Goal: Information Seeking & Learning: Check status

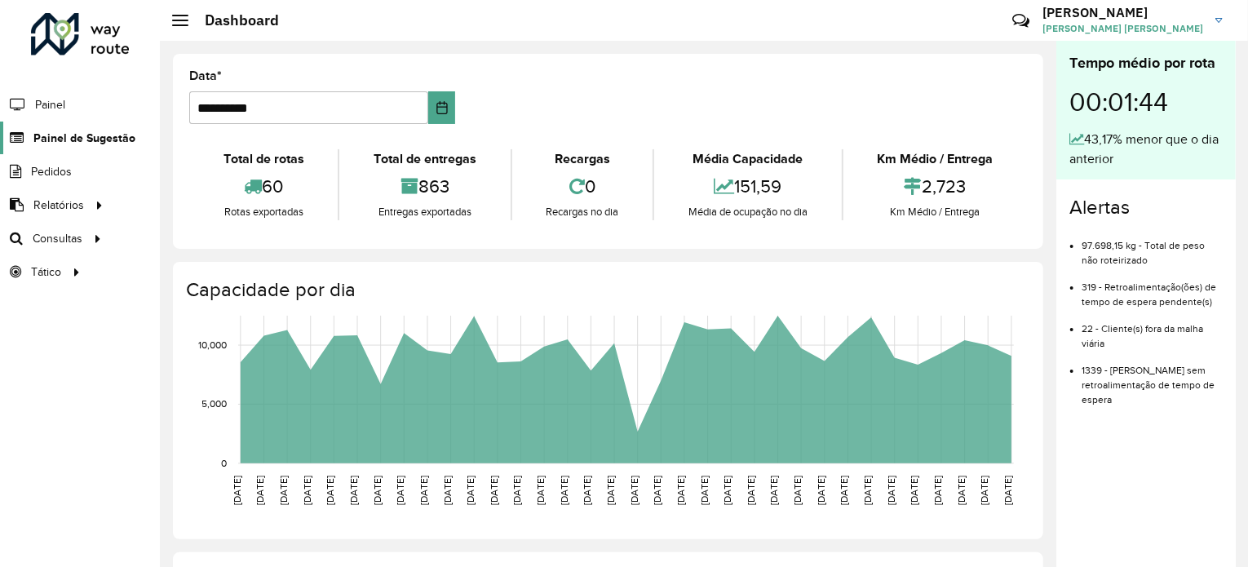
click at [101, 142] on span "Painel de Sugestão" at bounding box center [84, 138] width 102 height 17
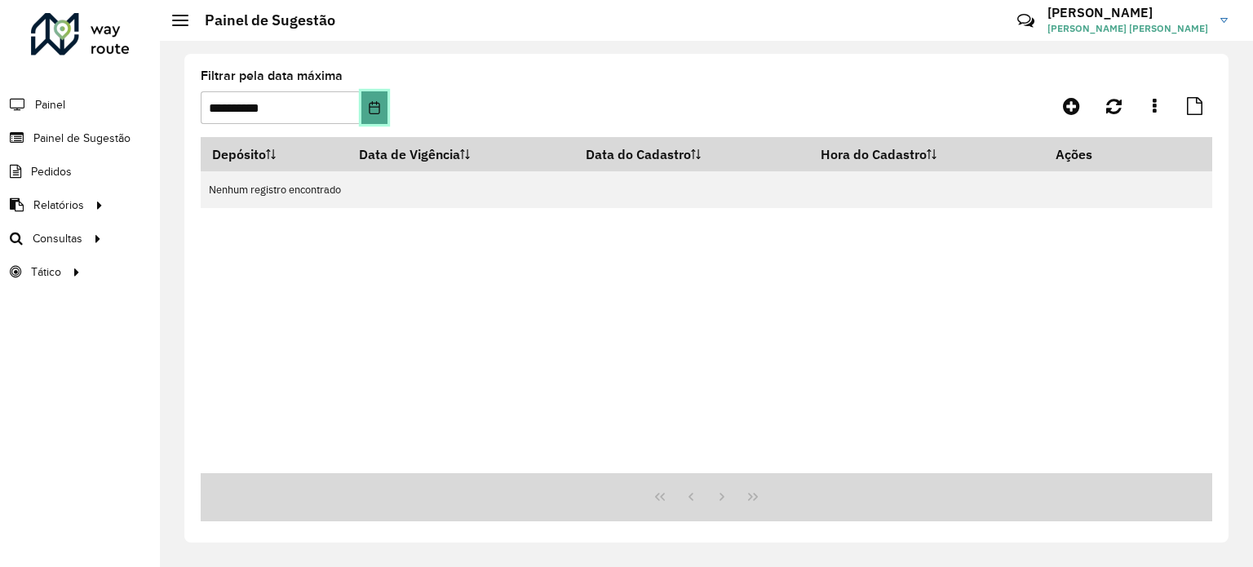
click at [377, 97] on button "Choose Date" at bounding box center [374, 107] width 26 height 33
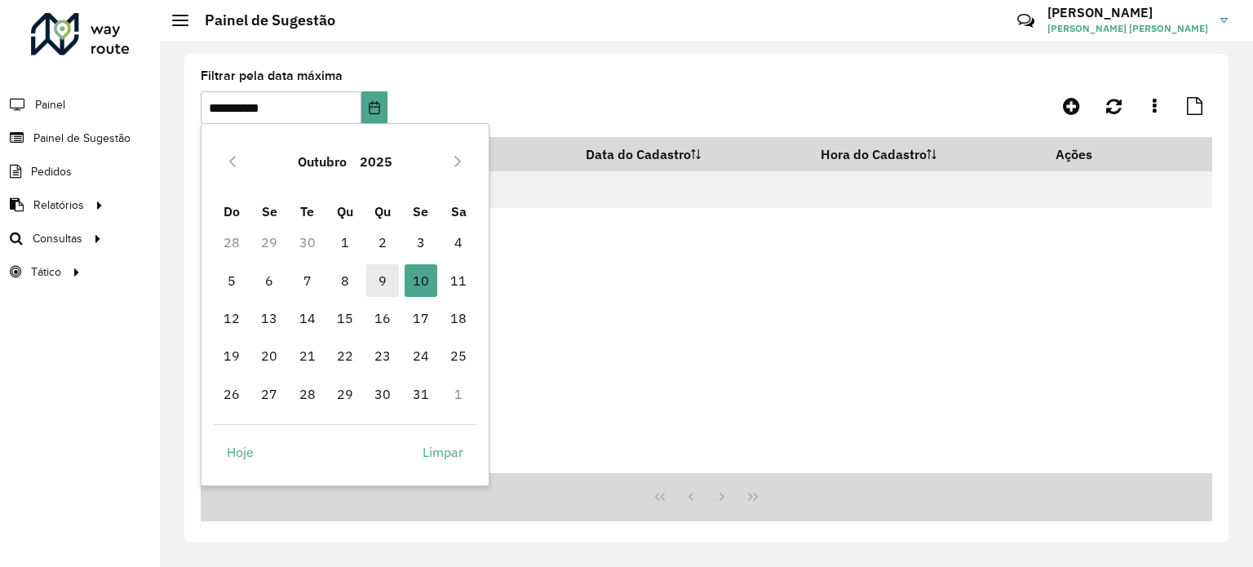
click at [385, 282] on span "9" at bounding box center [382, 280] width 33 height 33
type input "**********"
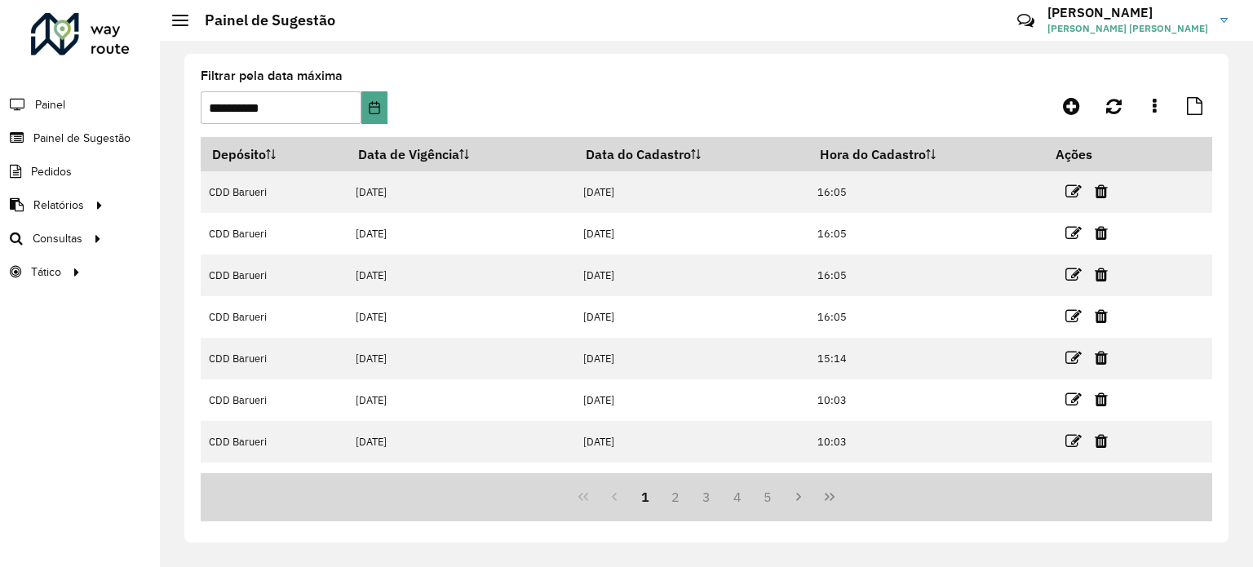
click at [769, 242] on td "[DATE]" at bounding box center [691, 234] width 234 height 42
click at [820, 486] on button "Last Page" at bounding box center [829, 496] width 31 height 31
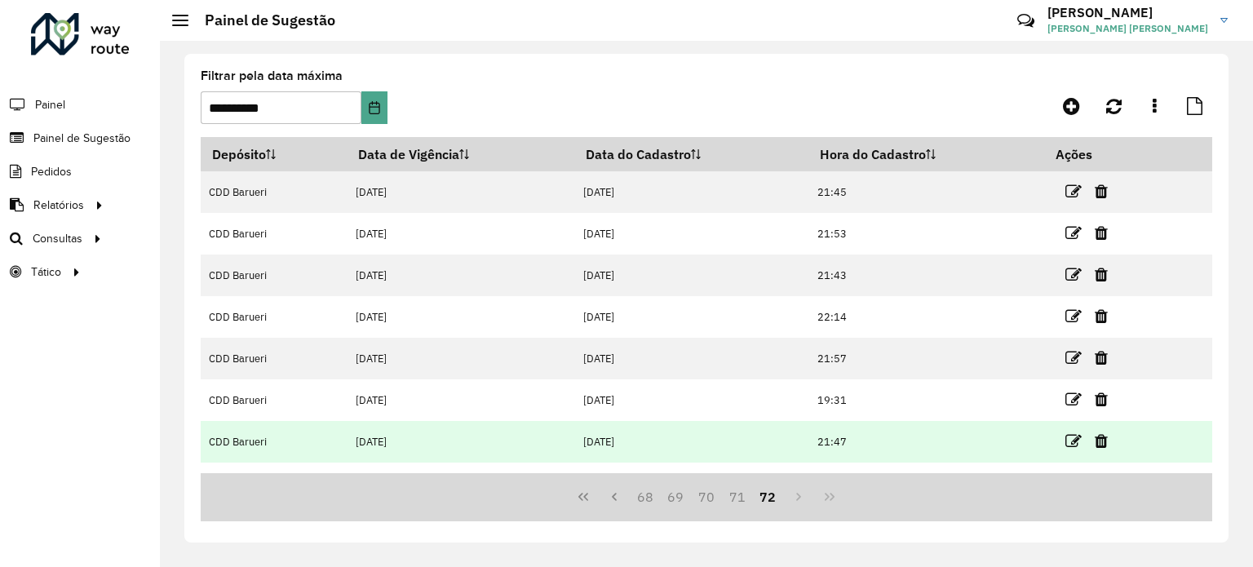
scroll to position [70, 0]
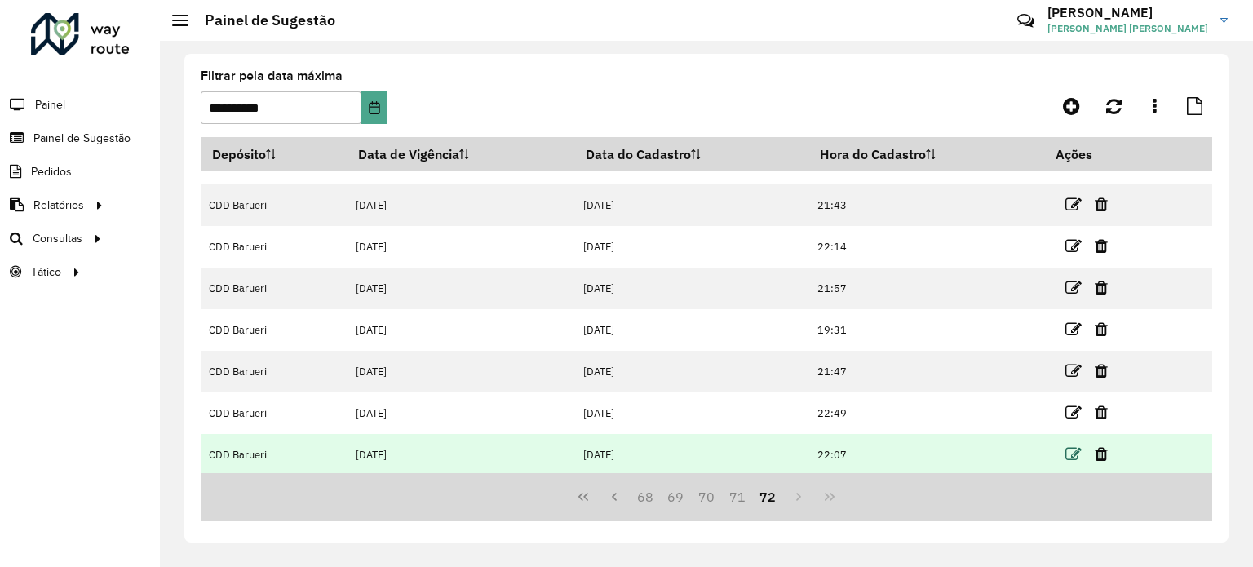
click at [1073, 457] on icon at bounding box center [1073, 454] width 16 height 16
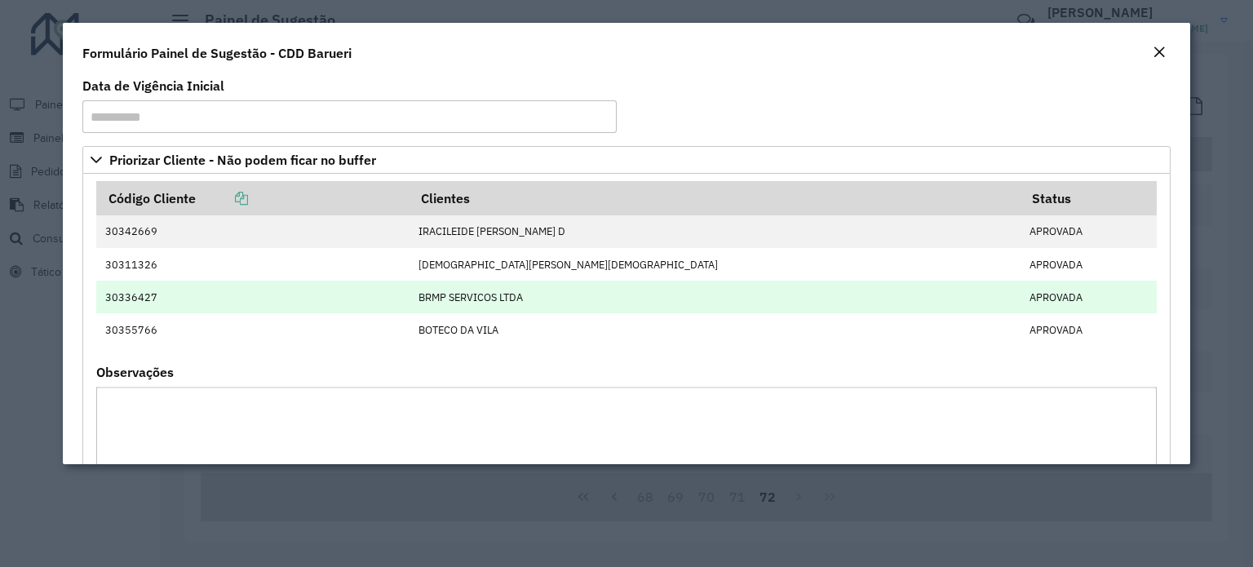
scroll to position [5, 0]
drag, startPoint x: 125, startPoint y: 294, endPoint x: 153, endPoint y: 296, distance: 28.6
click at [153, 296] on td "30336427" at bounding box center [252, 295] width 313 height 33
copy td "36427"
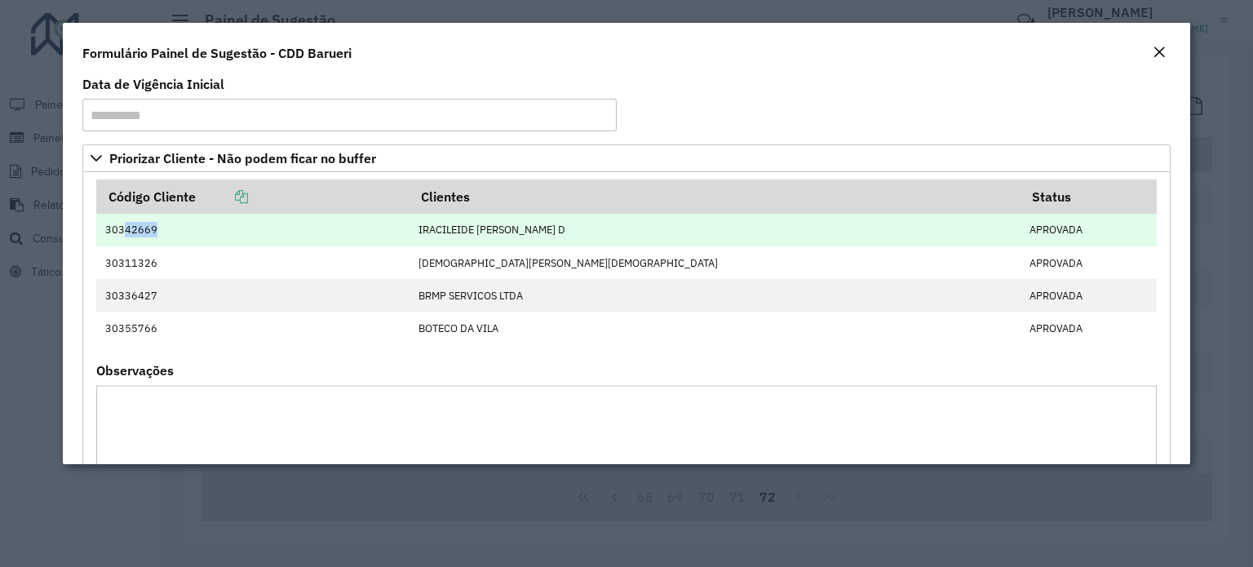
drag, startPoint x: 121, startPoint y: 230, endPoint x: 157, endPoint y: 230, distance: 35.9
click at [157, 230] on td "30342669" at bounding box center [252, 230] width 313 height 33
copy td "42669"
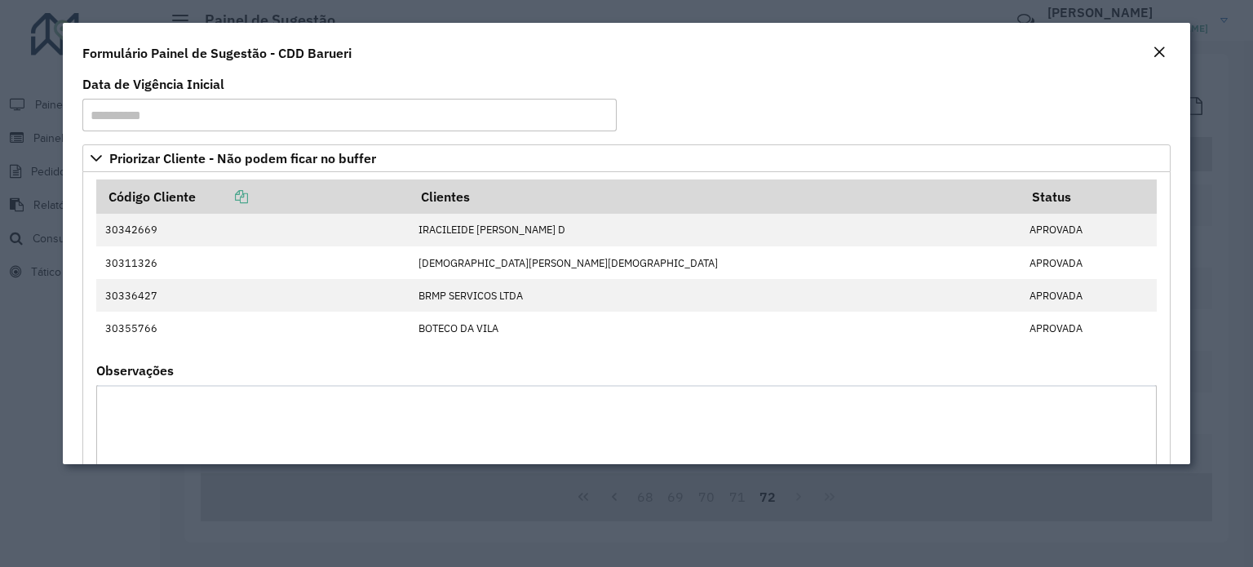
click at [694, 104] on formly-group "**********" at bounding box center [626, 111] width 1107 height 66
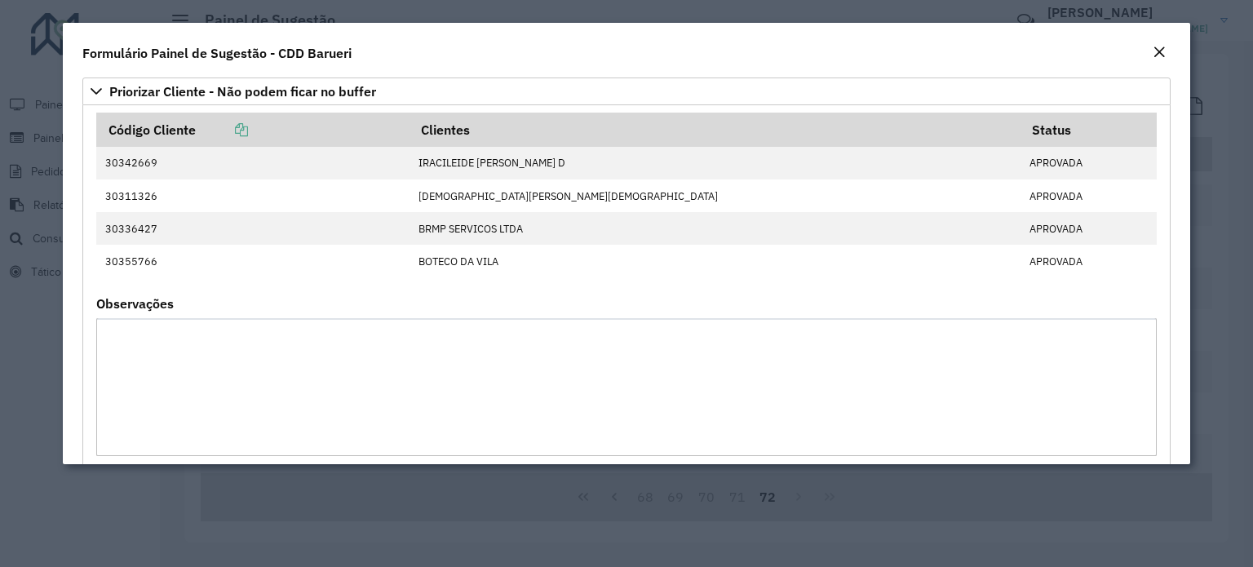
scroll to position [0, 0]
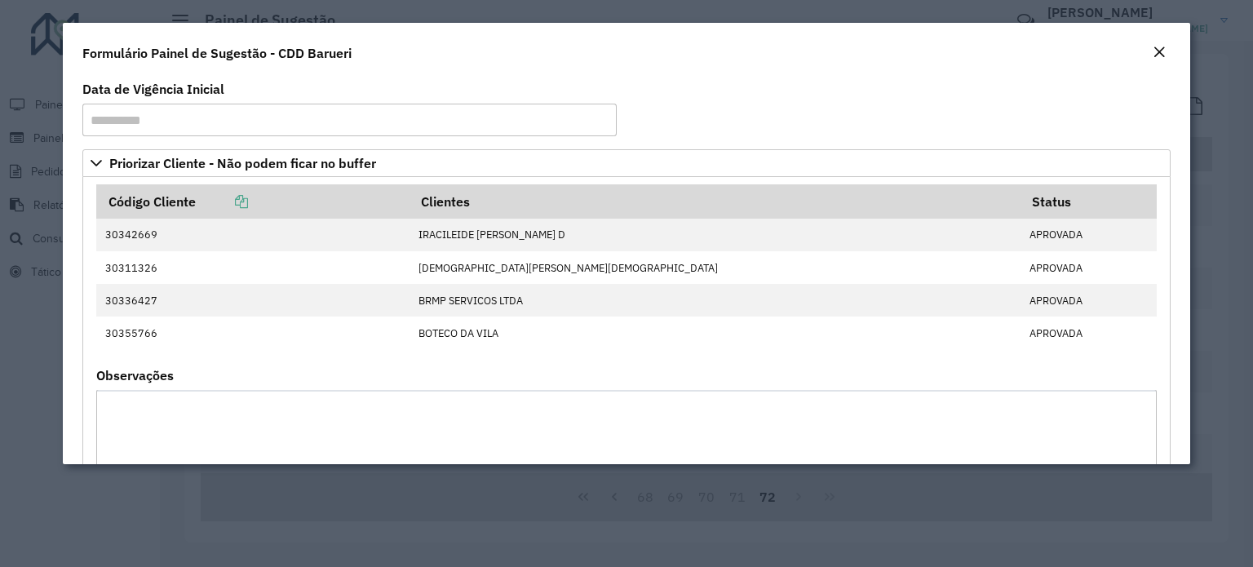
click at [1161, 55] on em "Close" at bounding box center [1158, 52] width 13 height 13
